Goal: Check status: Check status

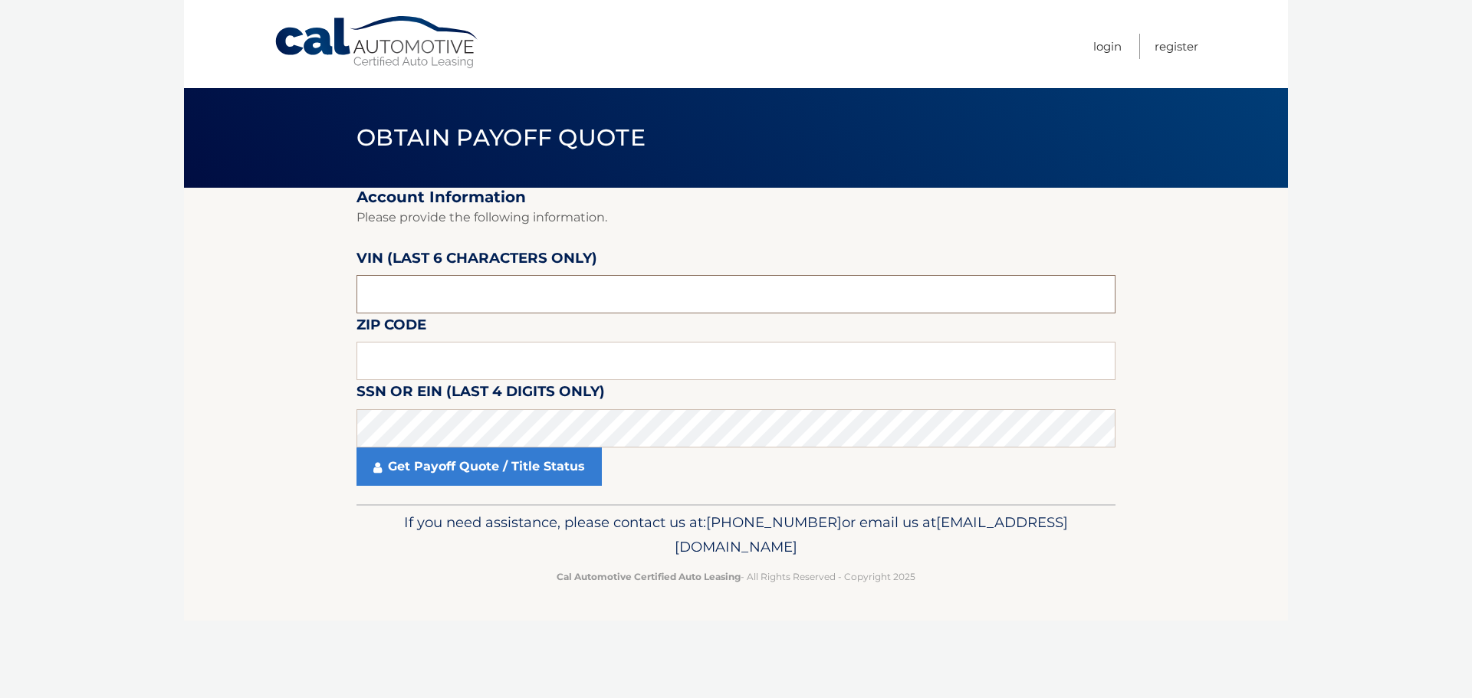
click at [472, 291] on input "text" at bounding box center [735, 294] width 759 height 38
drag, startPoint x: 395, startPoint y: 288, endPoint x: 320, endPoint y: 292, distance: 75.2
click at [320, 292] on section "Account Information Please provide the following information. [PERSON_NAME] (la…" at bounding box center [736, 346] width 1104 height 317
type input "123973"
click at [395, 367] on input "text" at bounding box center [735, 361] width 759 height 38
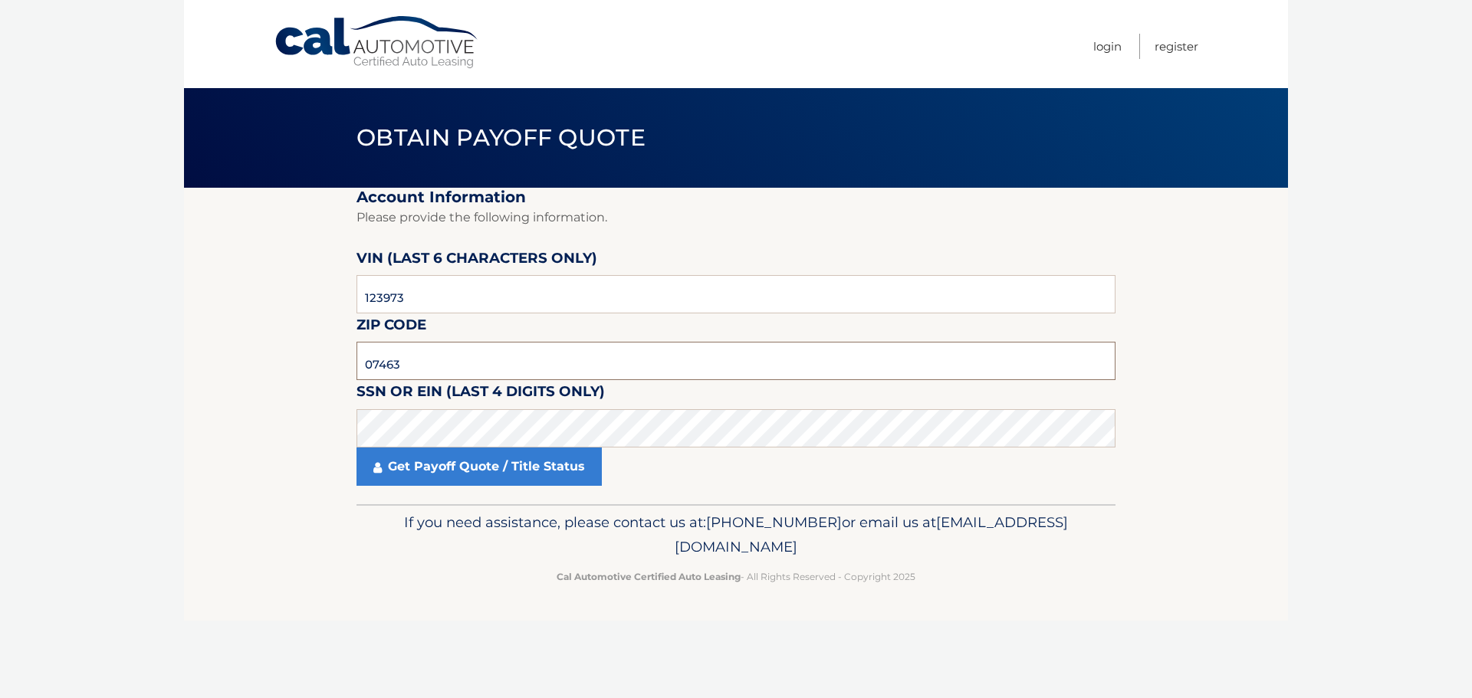
type input "07463"
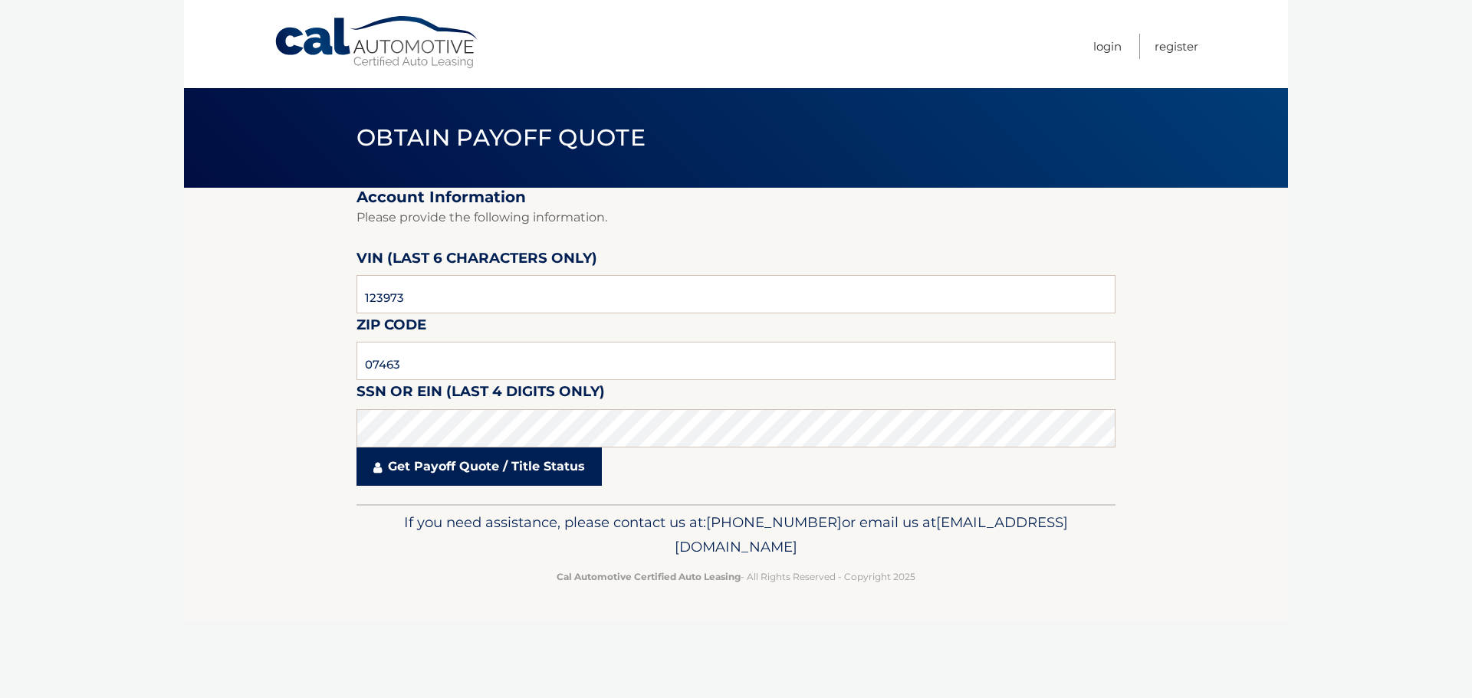
click at [433, 476] on link "Get Payoff Quote / Title Status" at bounding box center [478, 467] width 245 height 38
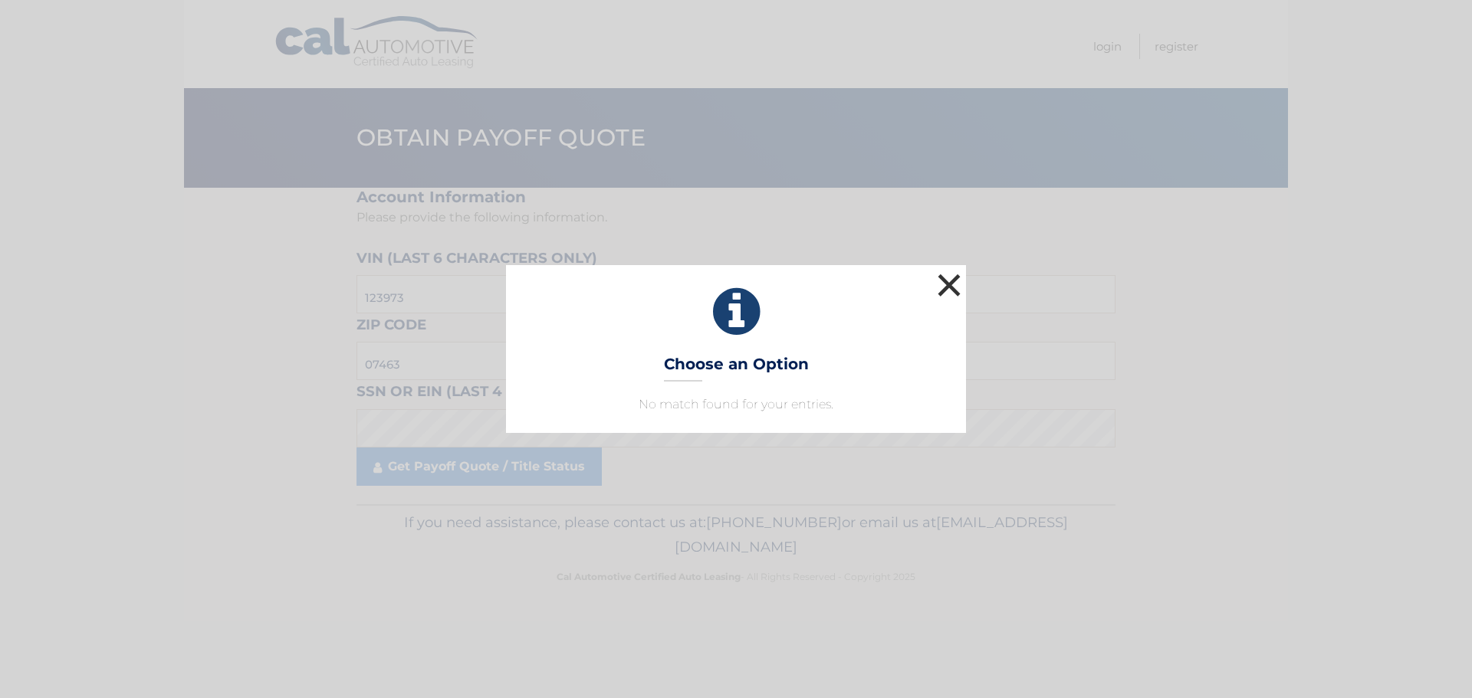
click at [940, 289] on button "×" at bounding box center [949, 285] width 31 height 31
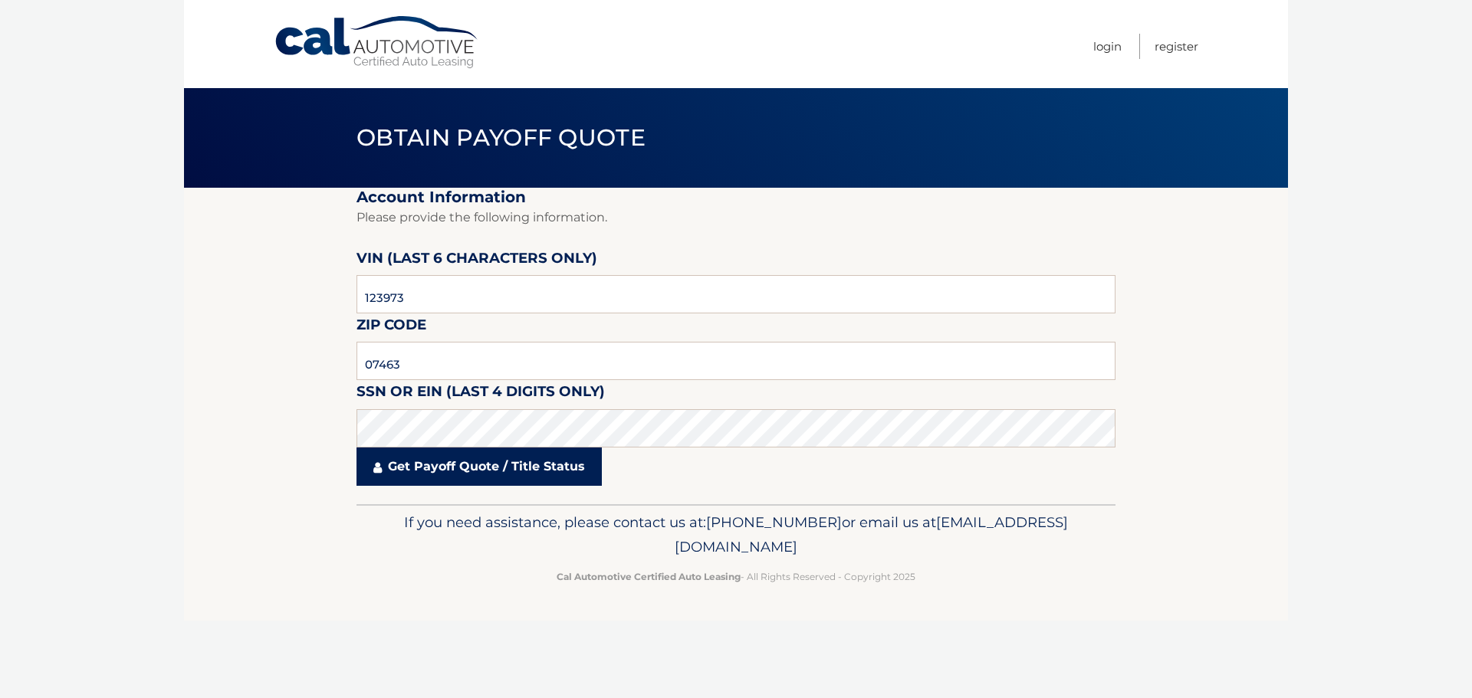
click at [474, 464] on link "Get Payoff Quote / Title Status" at bounding box center [478, 467] width 245 height 38
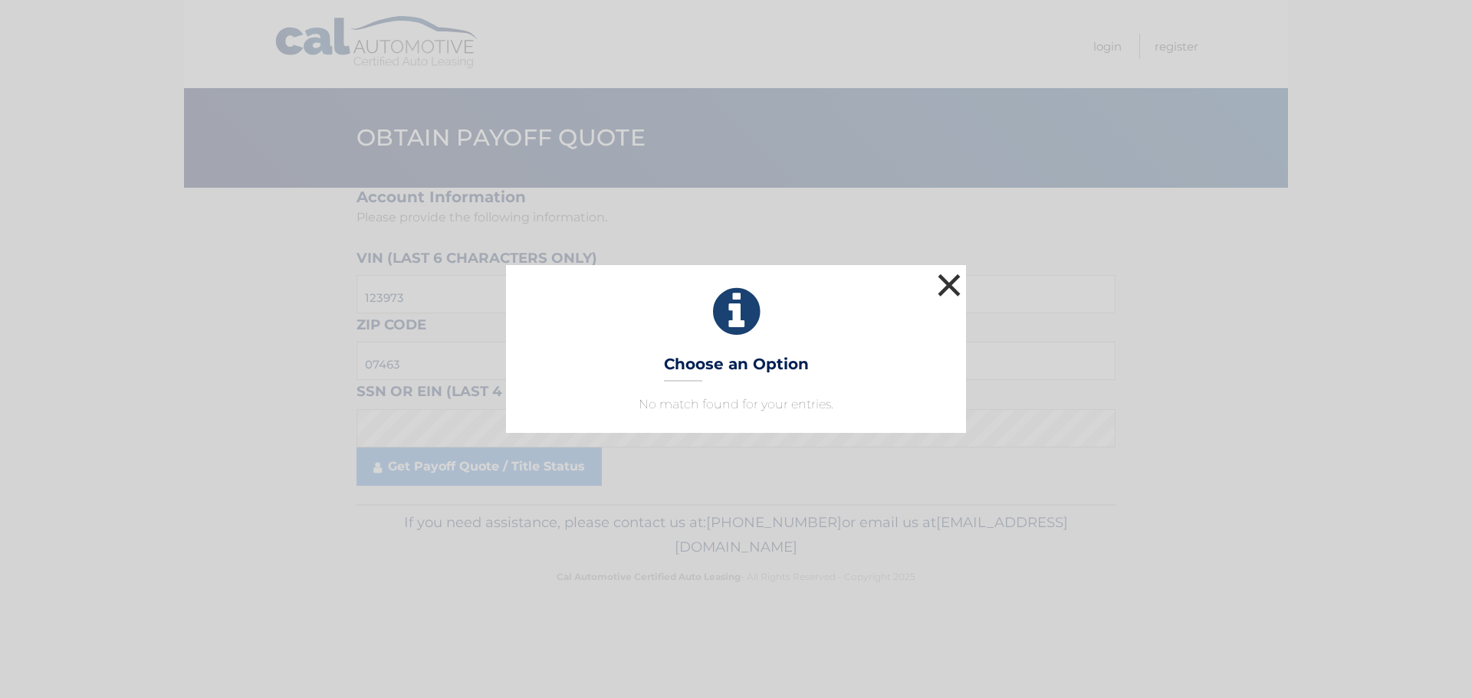
click at [944, 281] on button "×" at bounding box center [949, 285] width 31 height 31
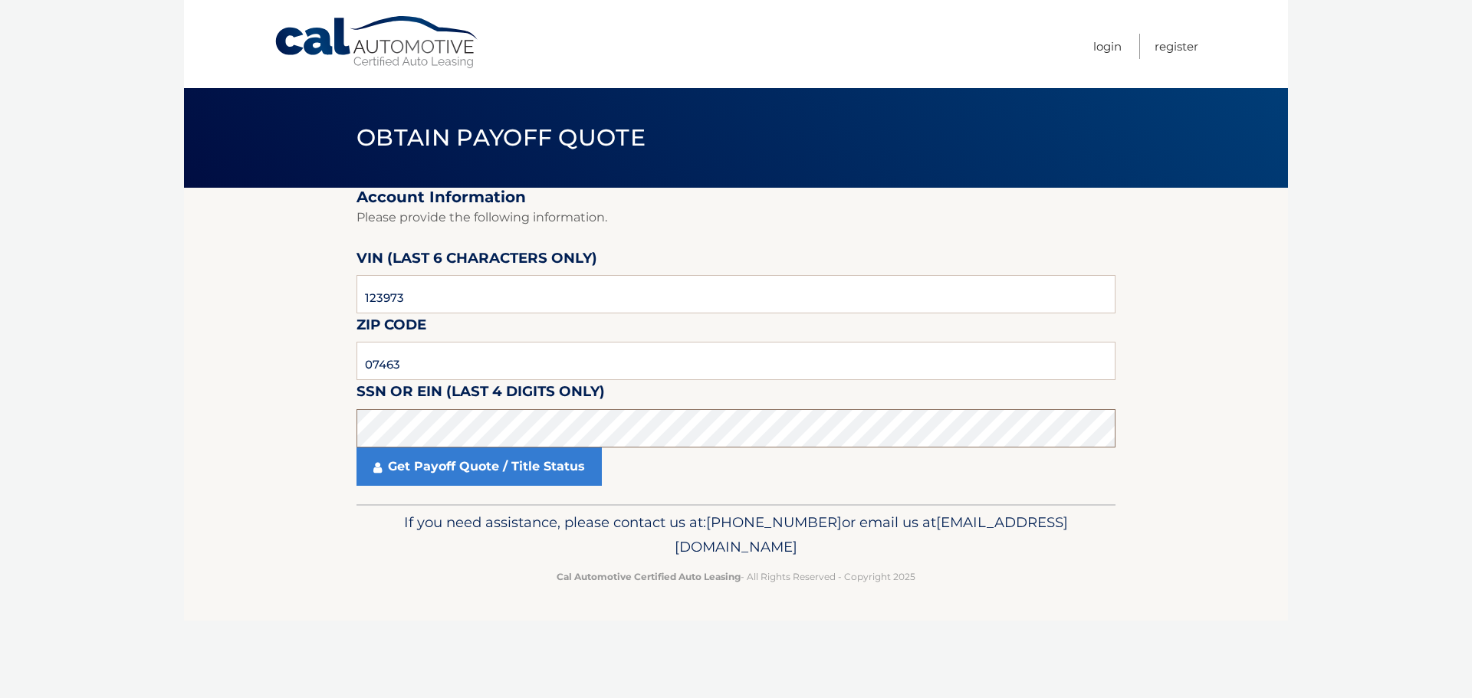
click at [315, 420] on section "Account Information Please provide the following information. VIN (last 6 chara…" at bounding box center [736, 346] width 1104 height 317
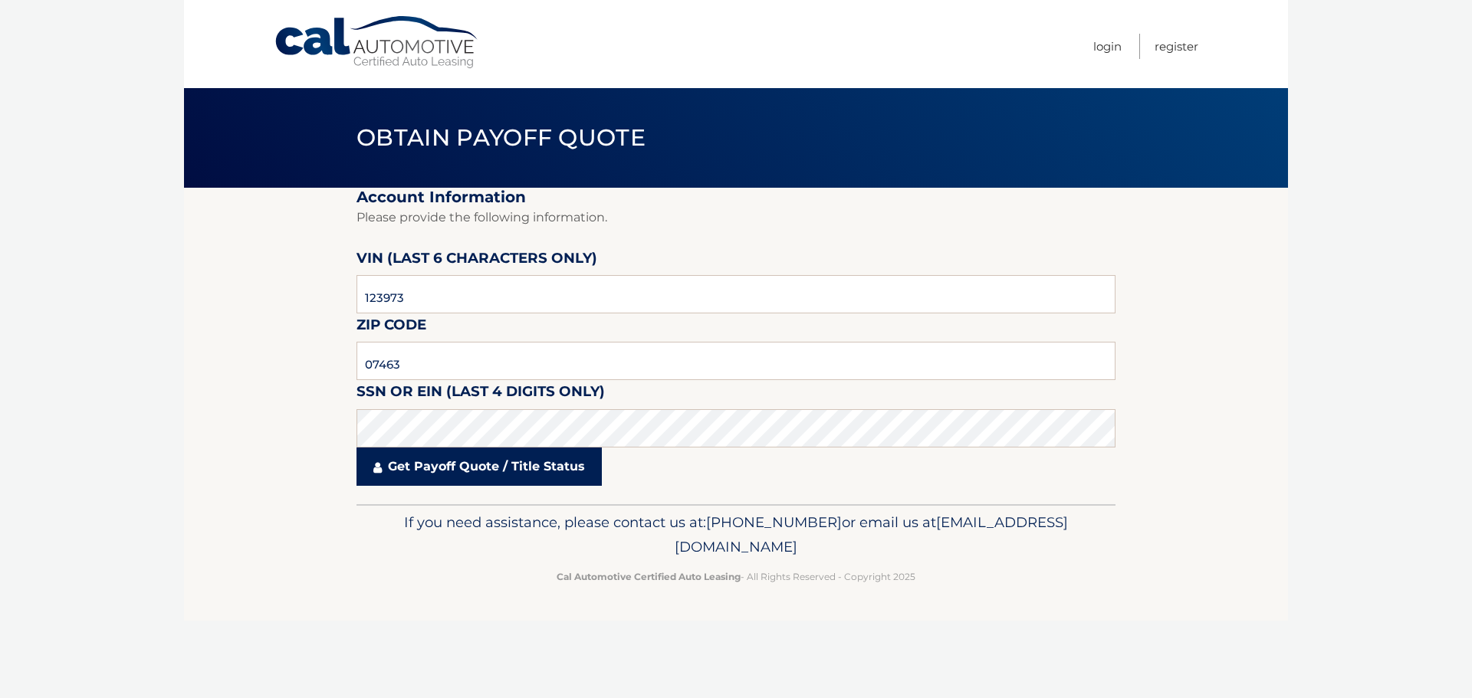
click at [432, 475] on link "Get Payoff Quote / Title Status" at bounding box center [478, 467] width 245 height 38
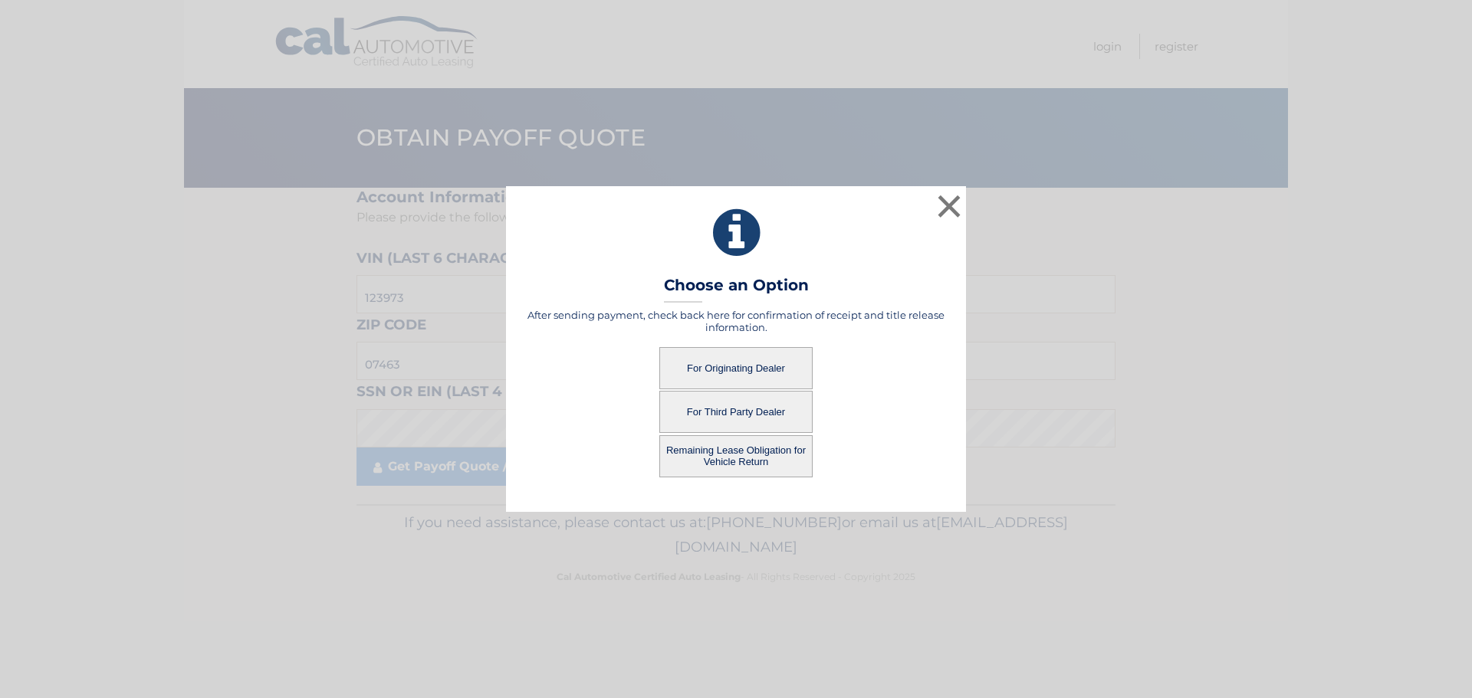
click at [726, 366] on button "For Originating Dealer" at bounding box center [735, 368] width 153 height 42
click at [719, 366] on button "For Originating Dealer" at bounding box center [735, 368] width 153 height 42
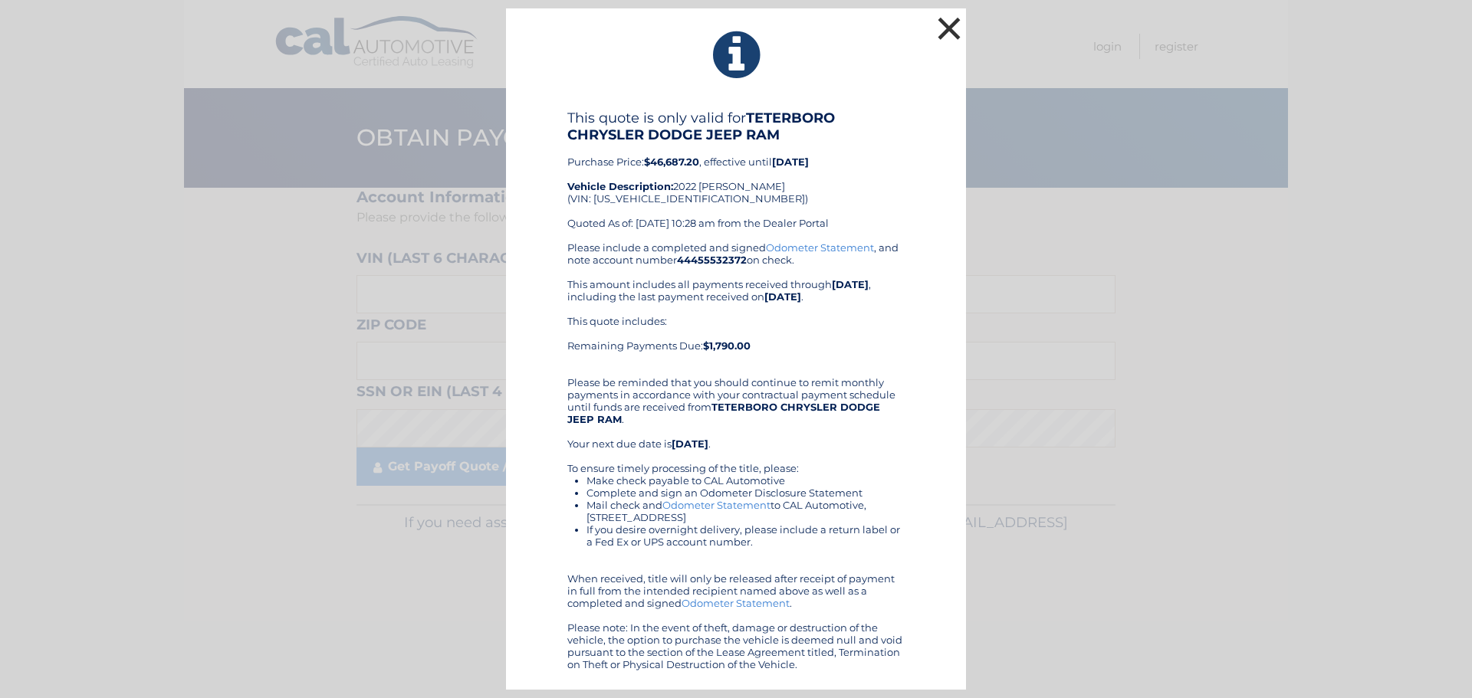
click at [948, 28] on button "×" at bounding box center [949, 28] width 31 height 31
